Goal: Find specific page/section: Find specific page/section

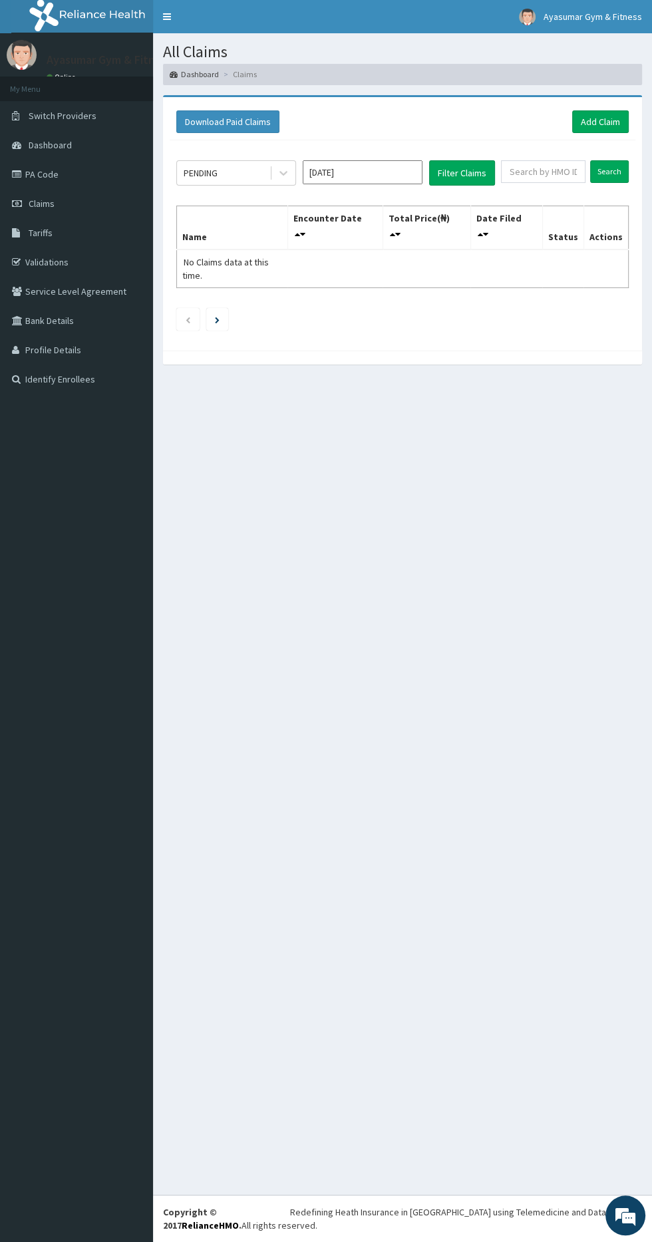
click at [299, 211] on th "Encounter Date" at bounding box center [334, 228] width 95 height 44
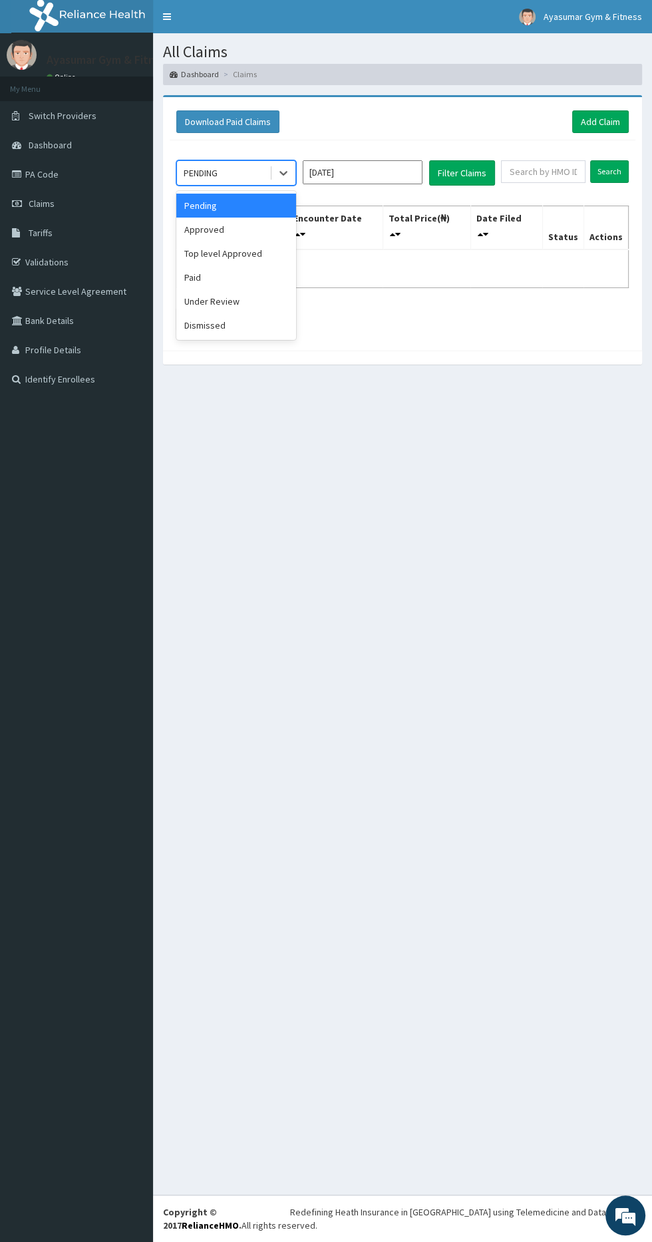
click at [273, 231] on div "Approved" at bounding box center [236, 230] width 120 height 24
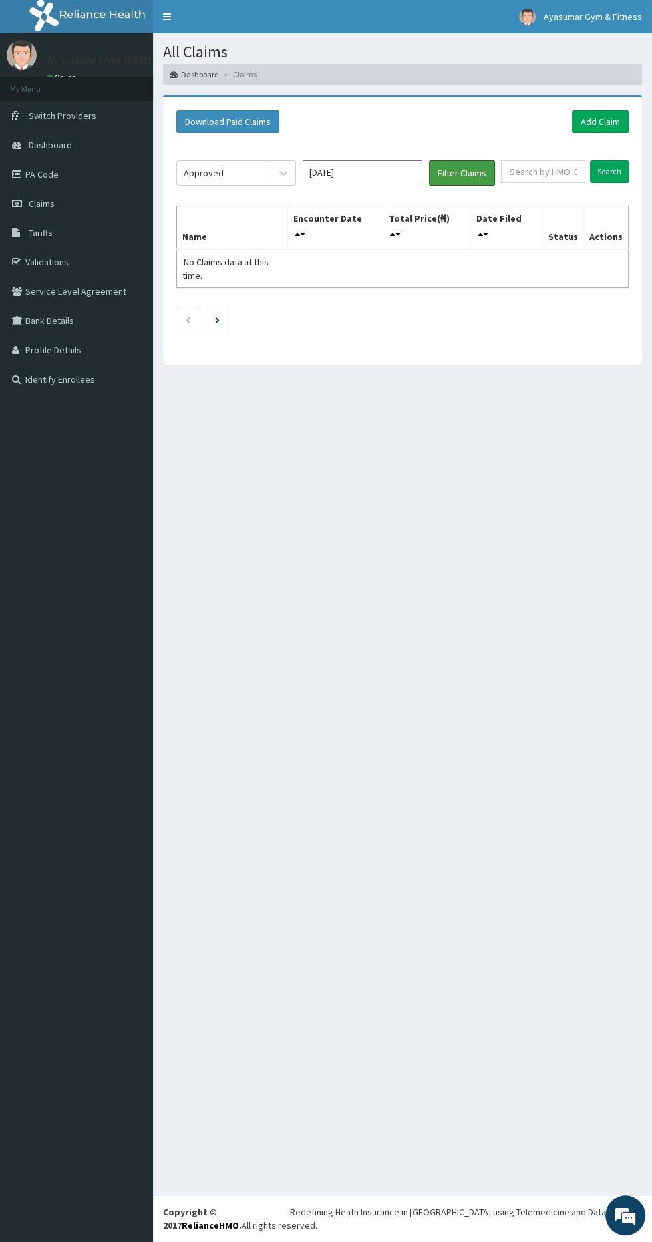
click at [478, 183] on button "Filter Claims" at bounding box center [462, 172] width 66 height 25
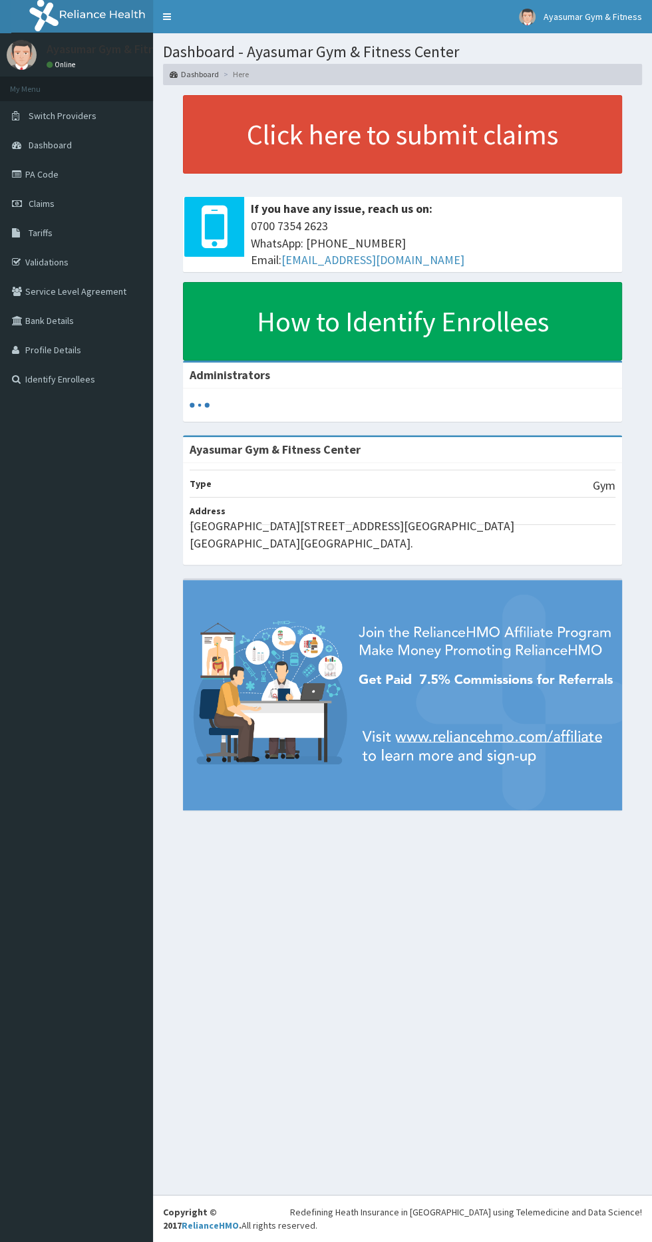
click at [71, 180] on link "PA Code" at bounding box center [76, 174] width 153 height 29
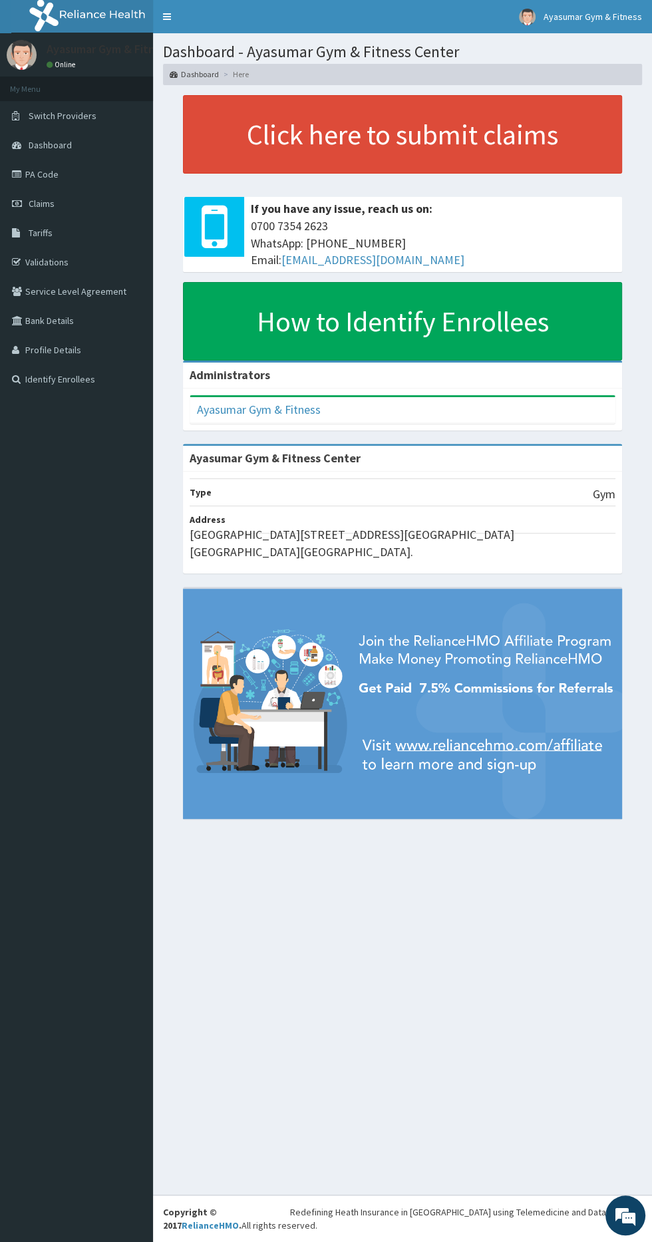
click at [88, 190] on link "Claims" at bounding box center [76, 203] width 153 height 29
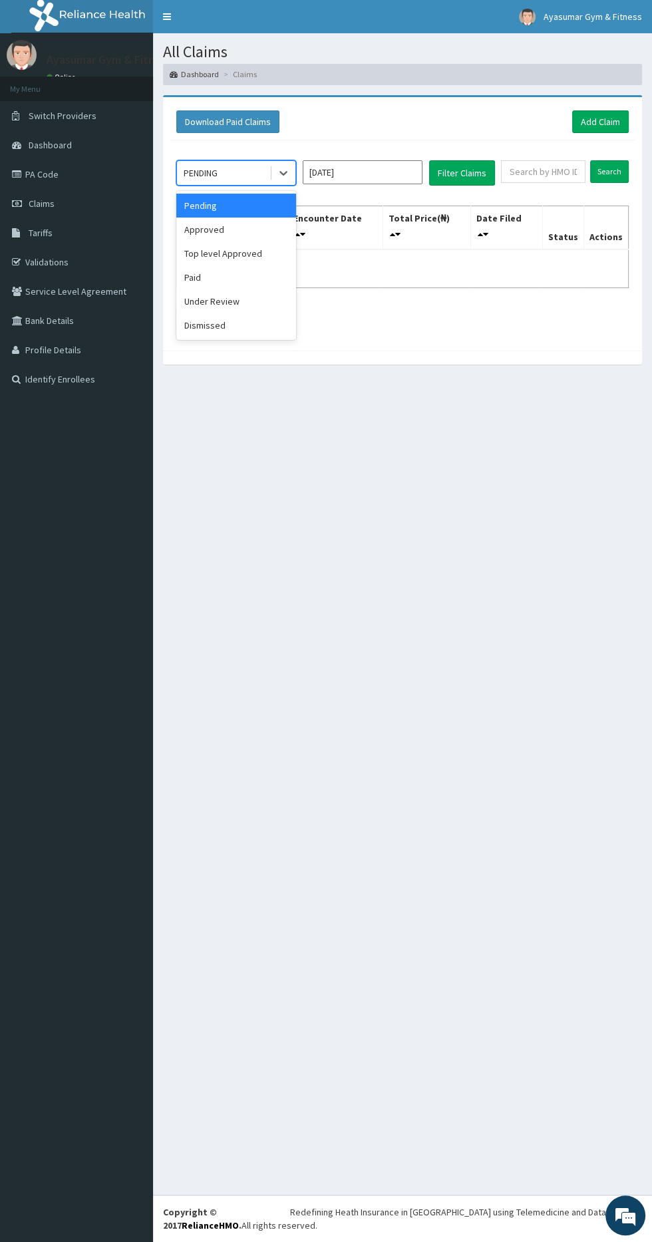
click at [245, 235] on div "Approved" at bounding box center [236, 230] width 120 height 24
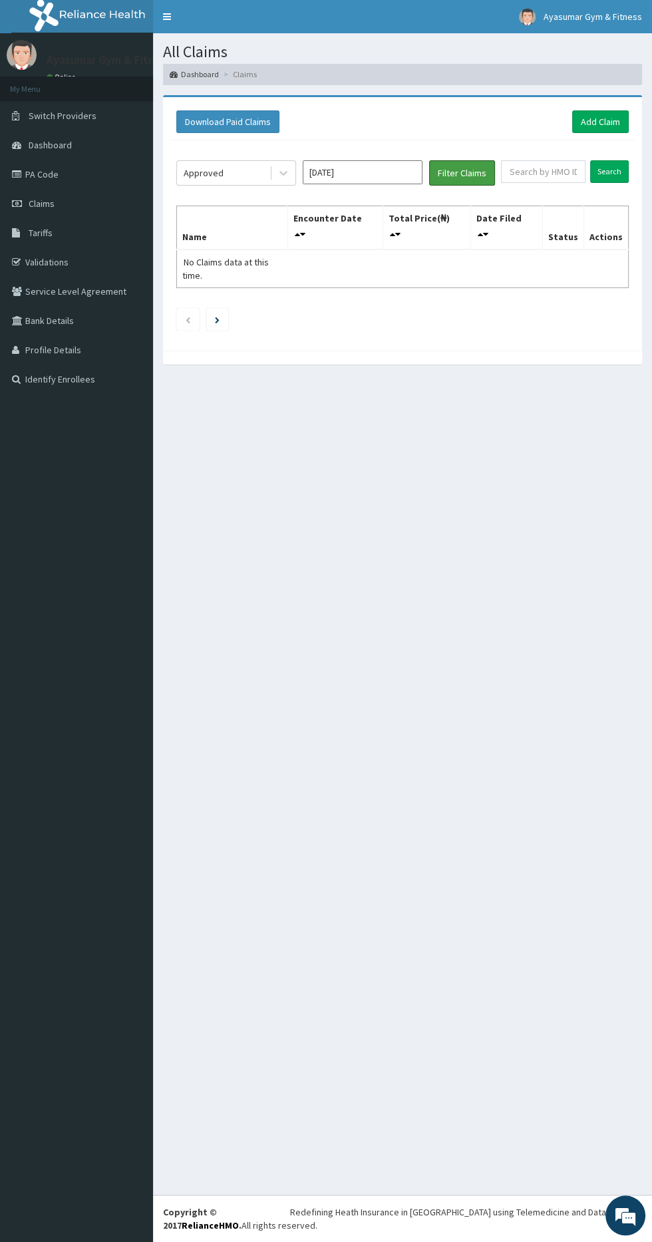
click at [473, 172] on button "Filter Claims" at bounding box center [462, 172] width 66 height 25
